Goal: Information Seeking & Learning: Find specific page/section

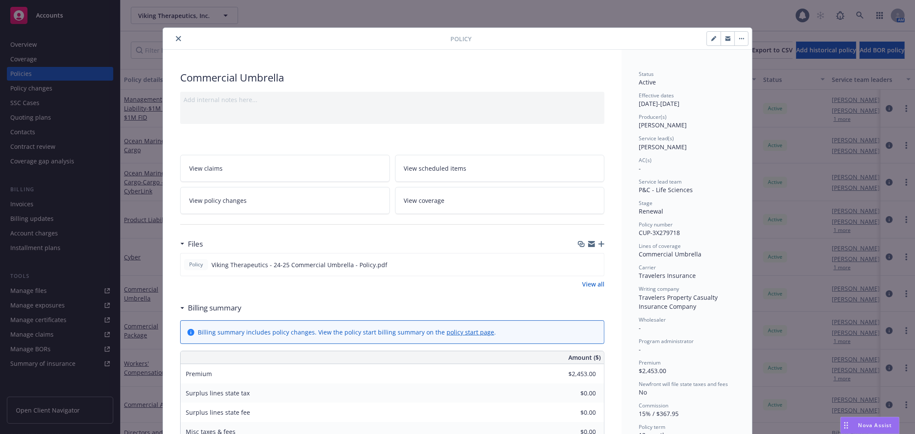
click at [179, 40] on button "close" at bounding box center [178, 38] width 10 height 10
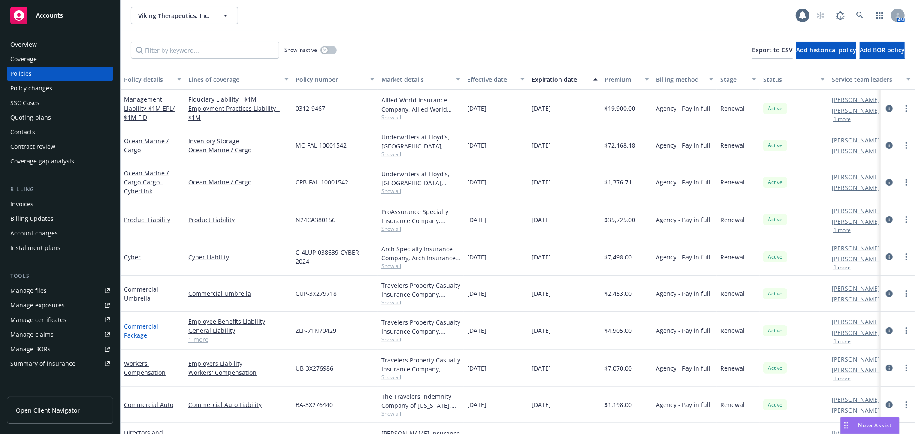
click at [147, 323] on link "Commercial Package" at bounding box center [141, 330] width 34 height 17
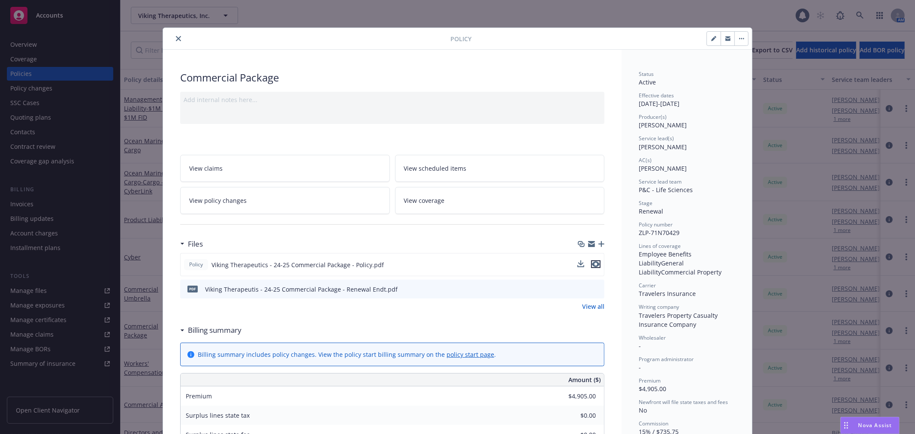
click at [594, 263] on icon "preview file" at bounding box center [596, 264] width 8 height 6
click at [176, 39] on icon "close" at bounding box center [178, 38] width 5 height 5
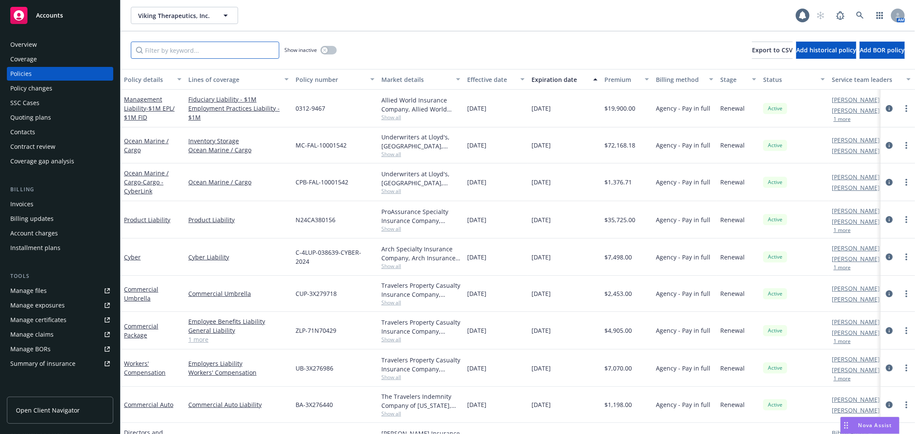
click at [170, 49] on input "Filter by keyword..." at bounding box center [205, 50] width 148 height 17
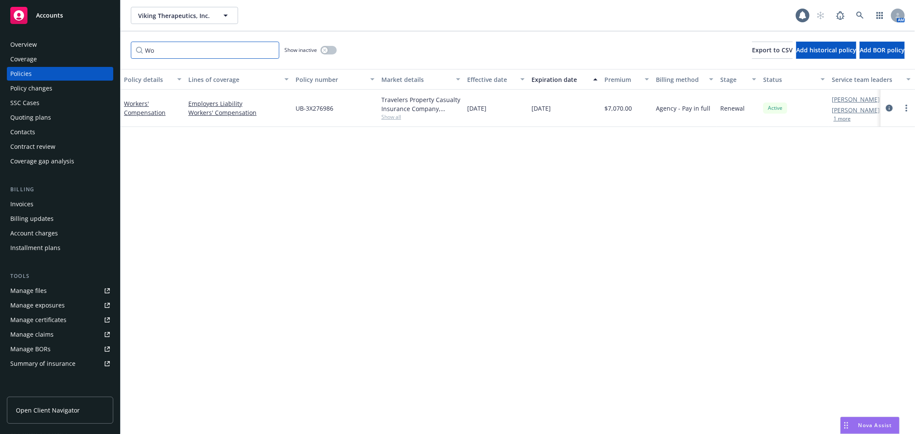
type input "W"
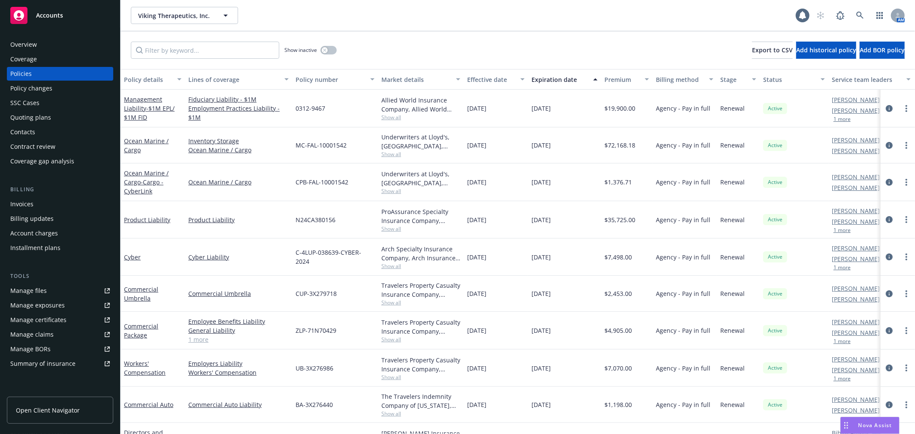
click at [451, 38] on div "Show inactive Export to CSV Add historical policy Add BOR policy" at bounding box center [518, 50] width 795 height 38
click at [427, 29] on div "Viking Therapeutics, Inc. Viking Therapeutics, Inc. 1 AM" at bounding box center [518, 15] width 795 height 31
click at [251, 20] on div "Viking Therapeutics, Inc. Viking Therapeutics, Inc." at bounding box center [463, 15] width 665 height 17
